Goal: Task Accomplishment & Management: Complete application form

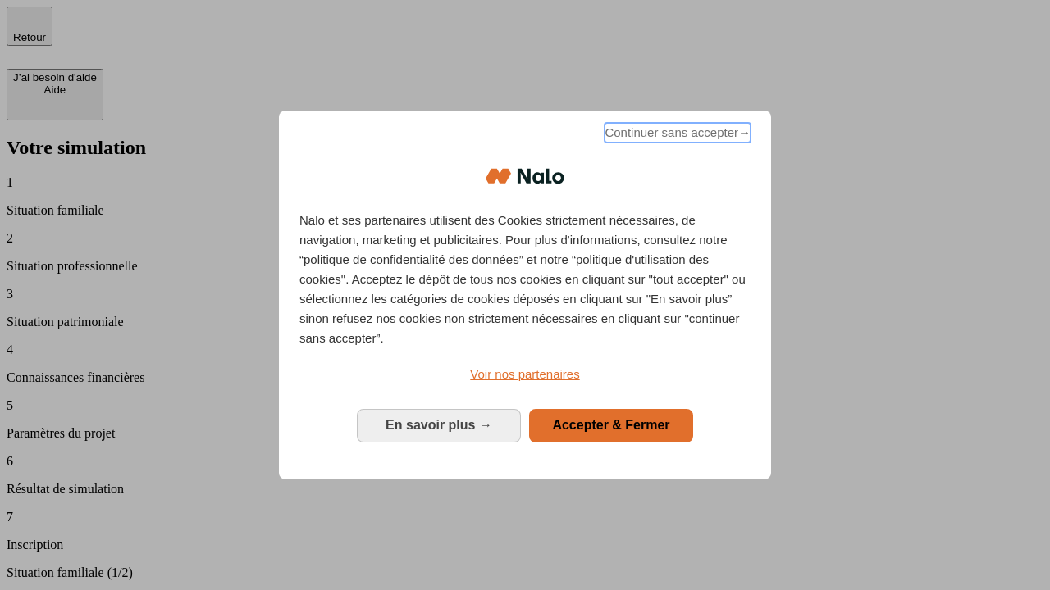
click at [676, 135] on span "Continuer sans accepter →" at bounding box center [677, 133] width 146 height 20
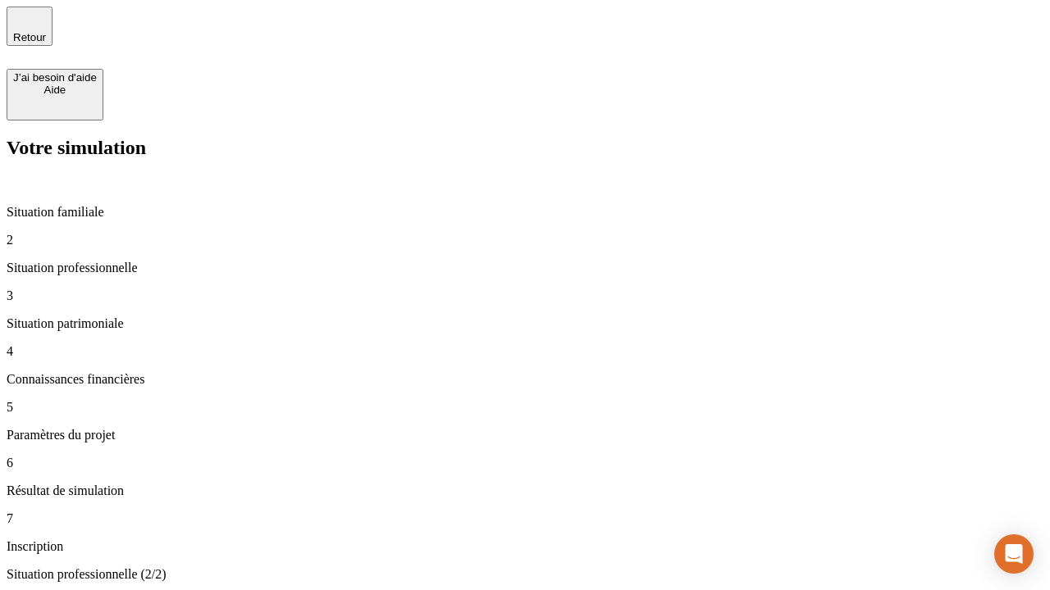
type input "30 000"
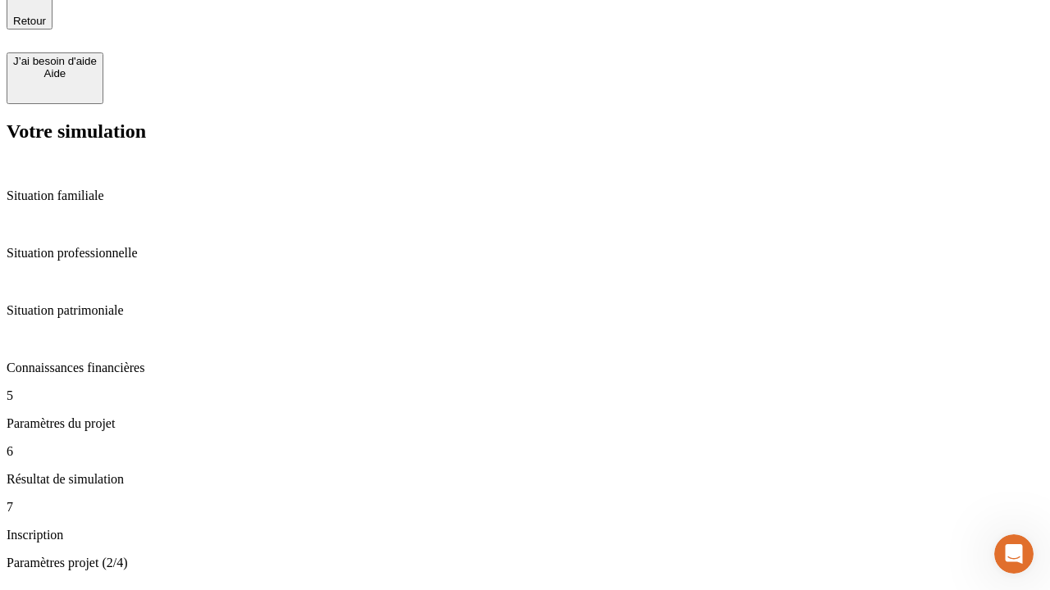
type input "25"
type input "64"
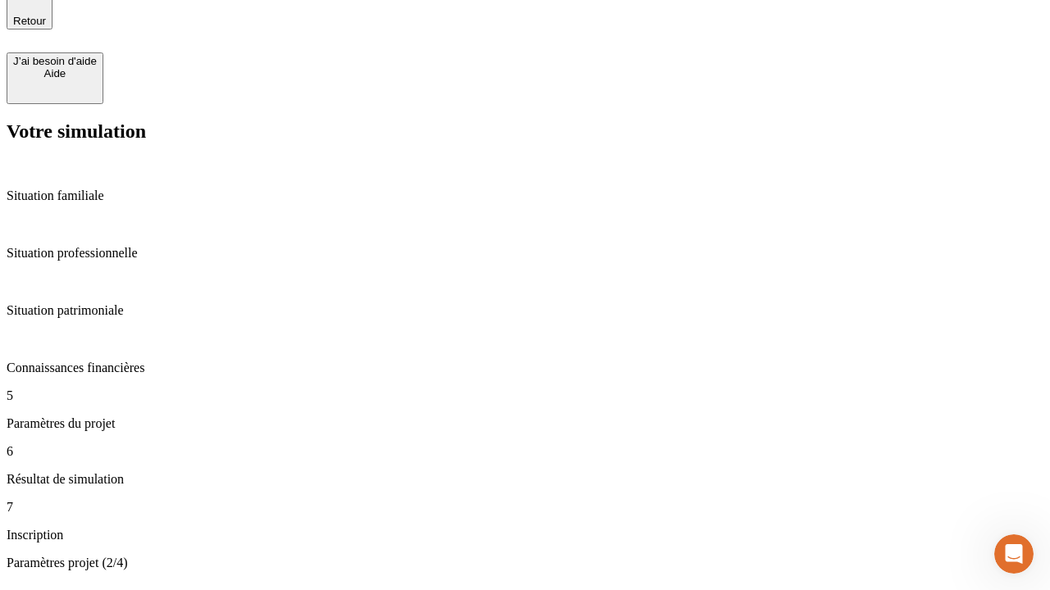
type input "1 000"
type input "640"
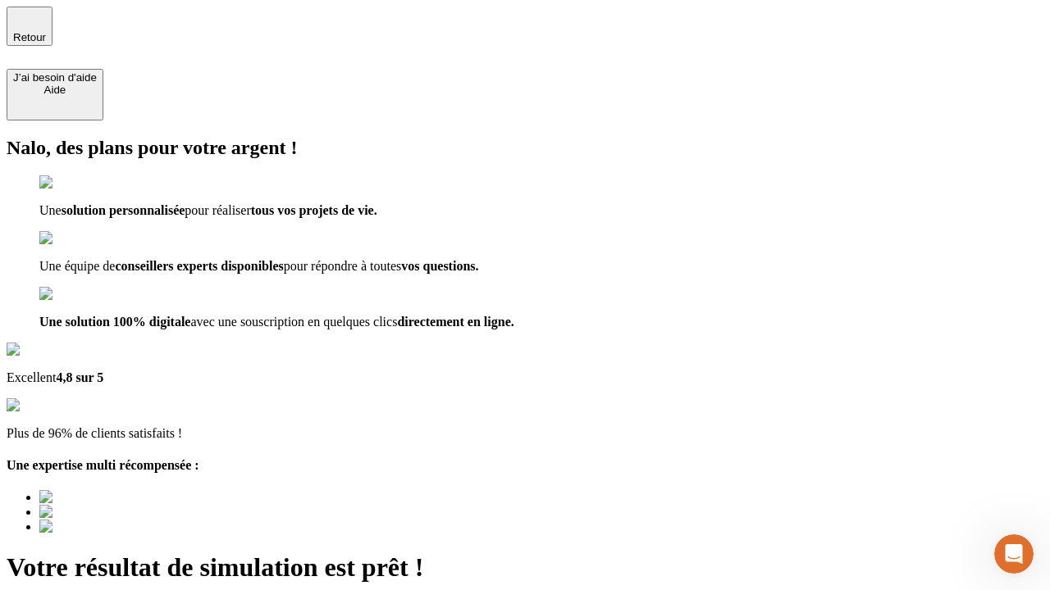
type input "[EMAIL_ADDRESS][PERSON_NAME][DOMAIN_NAME]"
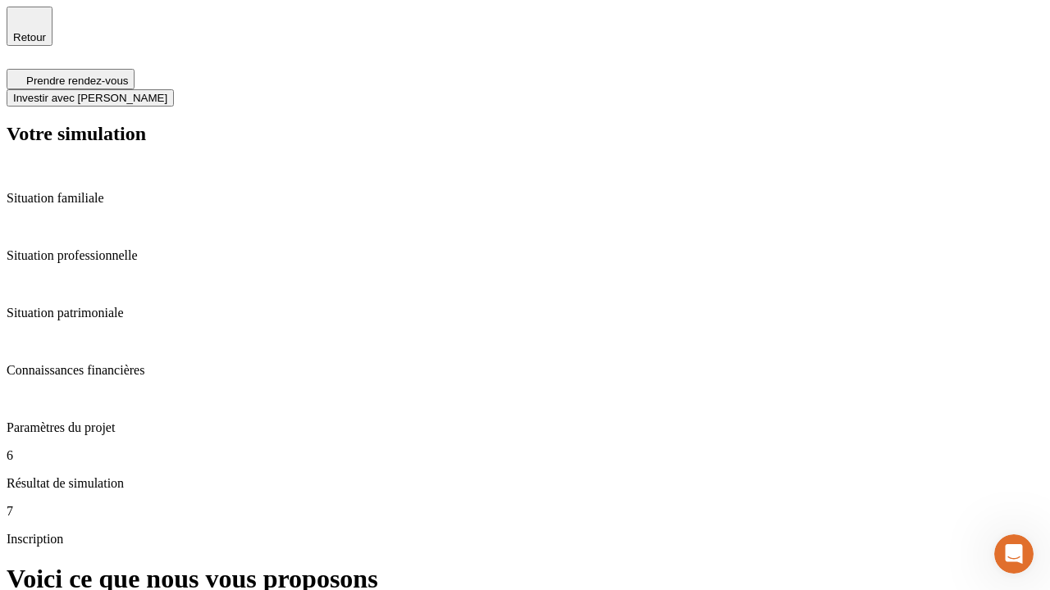
click at [167, 92] on span "Investir avec [PERSON_NAME]" at bounding box center [90, 98] width 154 height 12
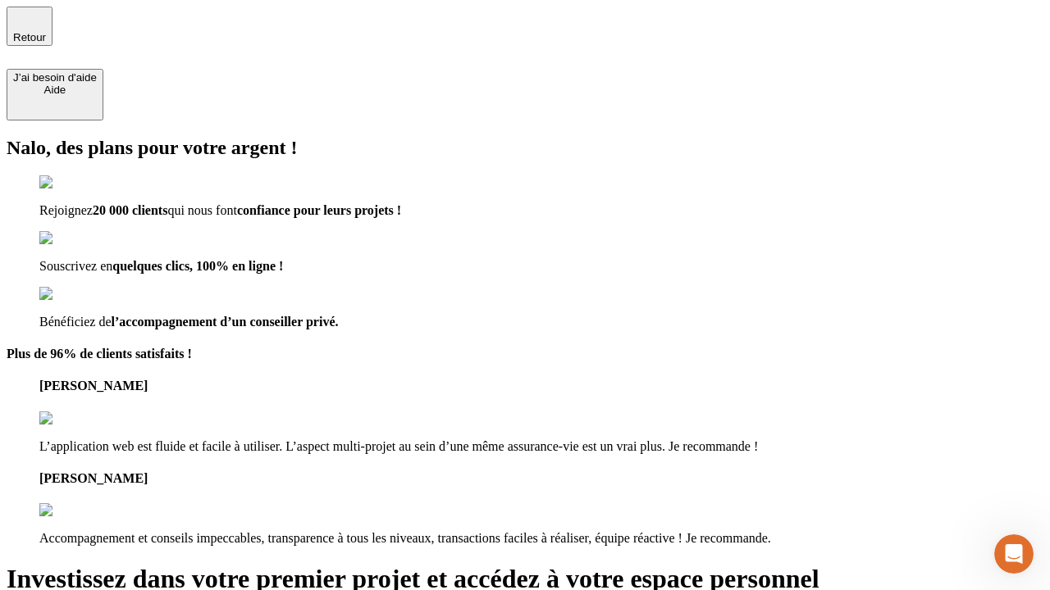
type input "[PERSON_NAME][EMAIL_ADDRESS][DOMAIN_NAME]"
